Goal: Communication & Community: Participate in discussion

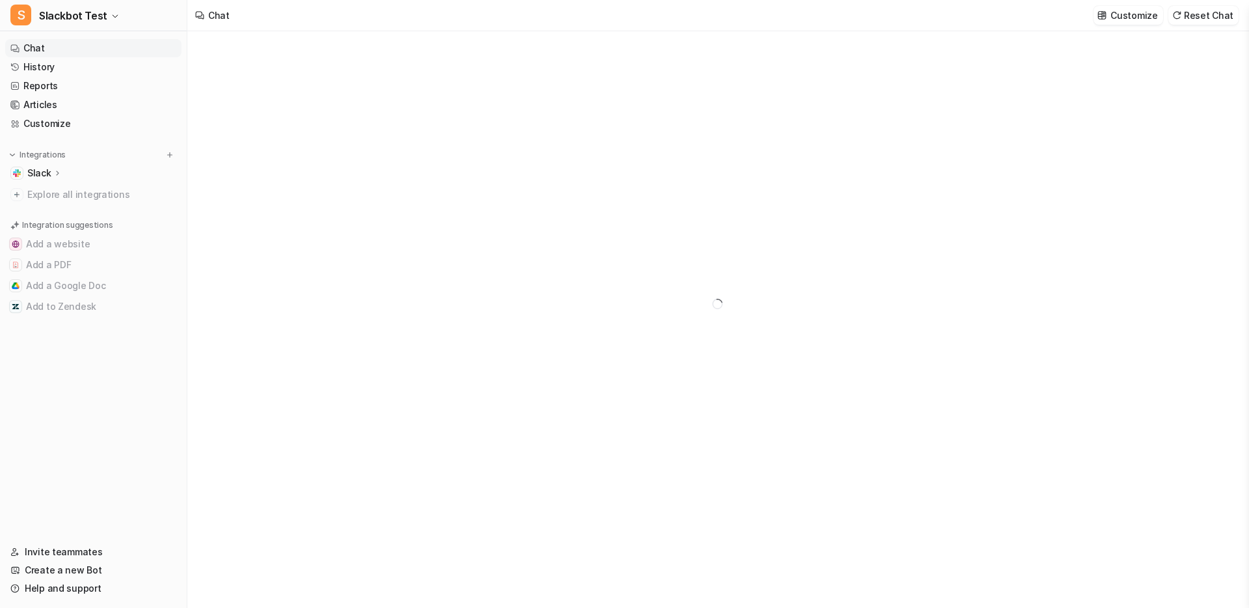
type textarea "**********"
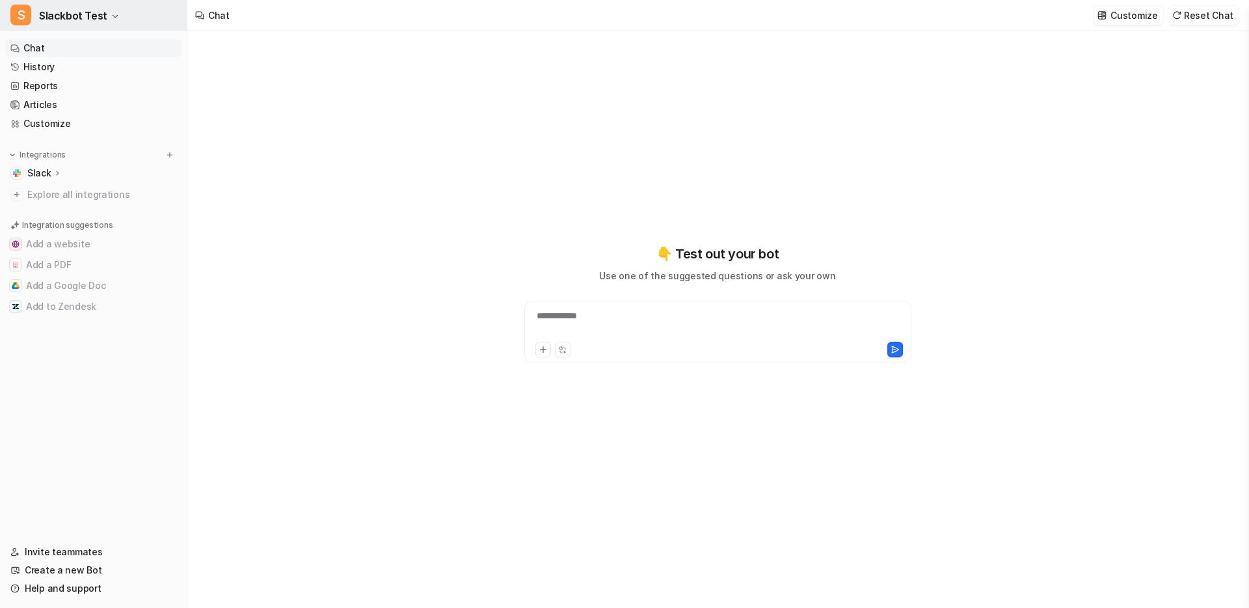
click at [59, 16] on span "Slackbot Test" at bounding box center [73, 16] width 68 height 18
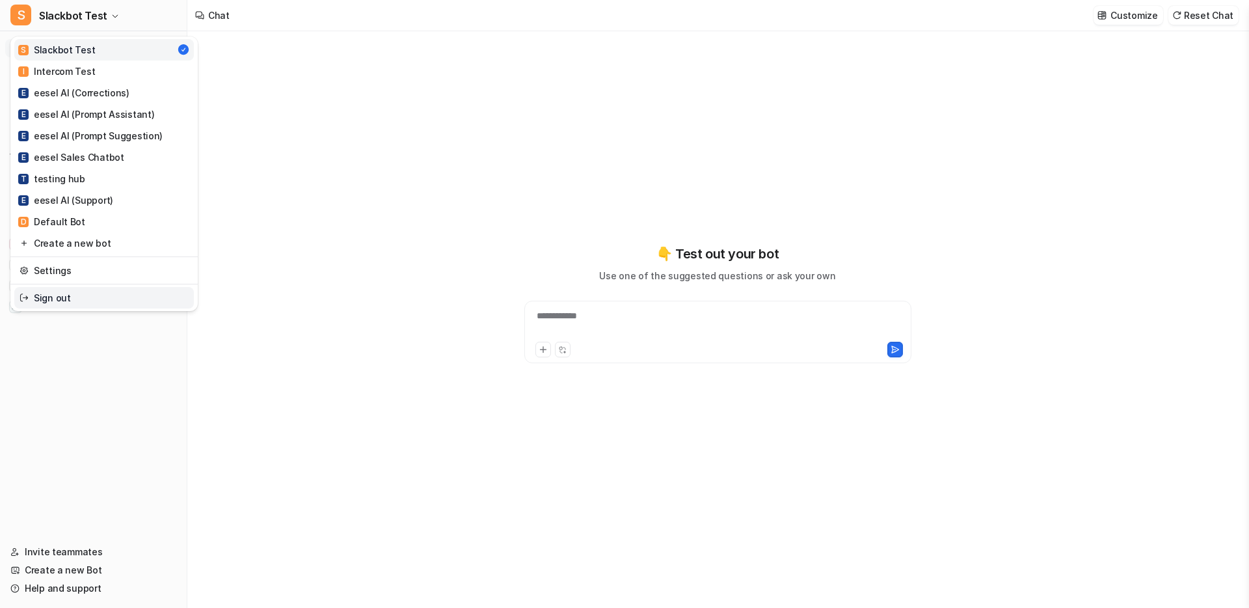
click at [87, 290] on link "Sign out" at bounding box center [104, 297] width 180 height 21
